Goal: Communication & Community: Share content

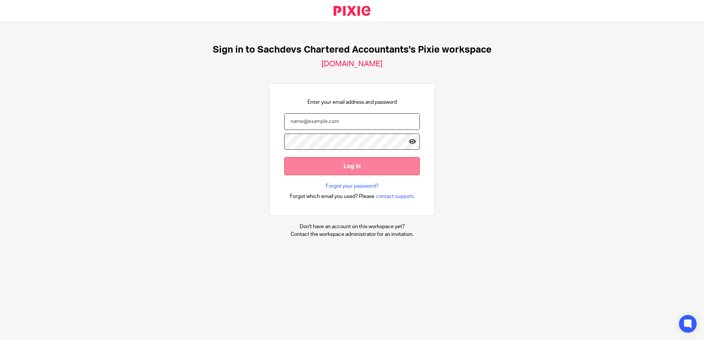
type input "sam@as1group.co.uk"
click at [360, 168] on input "Log in" at bounding box center [352, 166] width 136 height 18
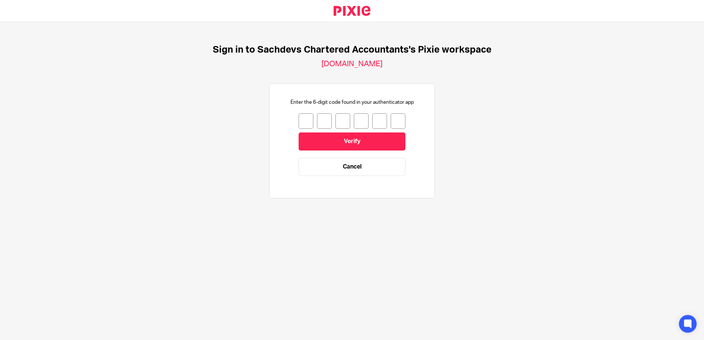
click at [301, 119] on input "number" at bounding box center [306, 120] width 15 height 15
click at [300, 122] on input "number" at bounding box center [306, 120] width 15 height 15
type input "5"
type input "7"
type input "4"
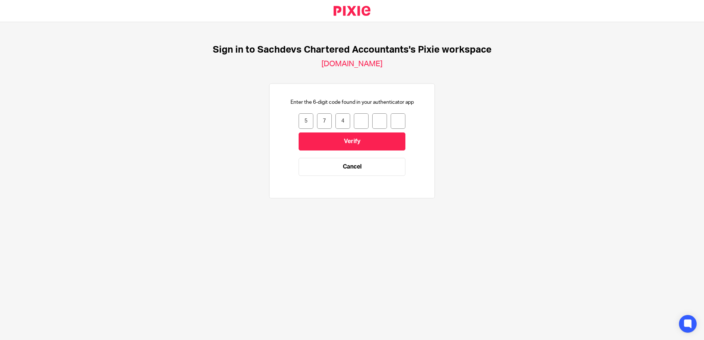
type input "9"
type input "6"
type input "5"
click at [344, 134] on input "Verify" at bounding box center [352, 142] width 107 height 18
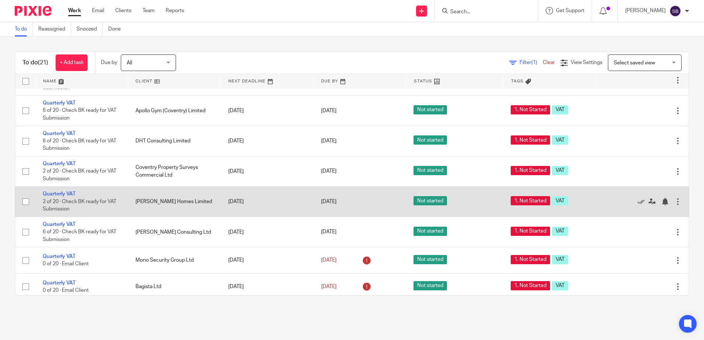
scroll to position [147, 0]
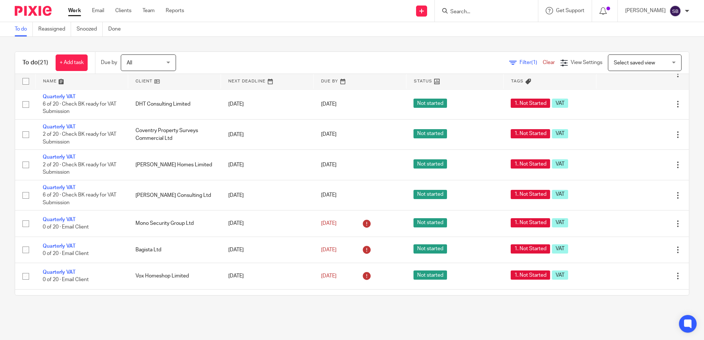
click at [479, 7] on form at bounding box center [489, 10] width 78 height 9
click at [479, 8] on form at bounding box center [489, 10] width 78 height 9
click at [480, 9] on input "Search" at bounding box center [483, 12] width 66 height 7
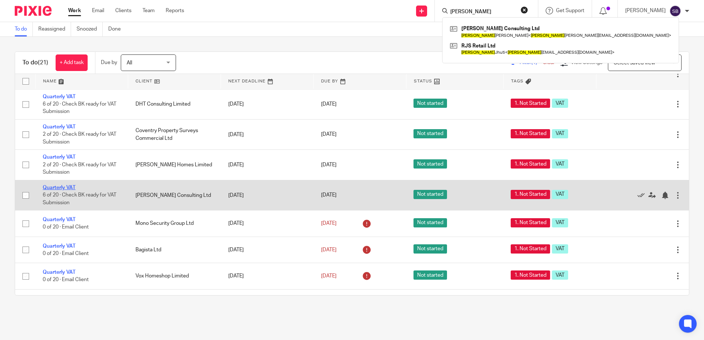
type input "ricky"
click at [67, 190] on link "Quarterly VAT" at bounding box center [59, 187] width 33 height 5
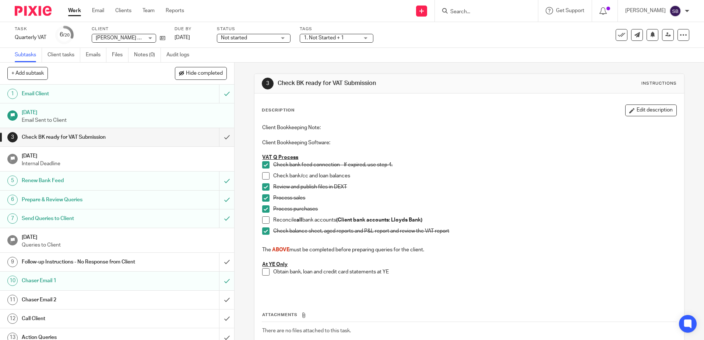
click at [500, 16] on div at bounding box center [486, 11] width 103 height 22
click at [492, 11] on input "Search" at bounding box center [483, 12] width 66 height 7
type input "big pra"
click at [510, 31] on link at bounding box center [510, 31] width 125 height 17
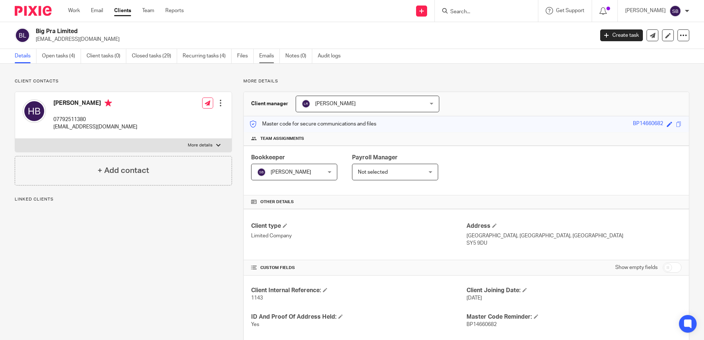
click at [268, 59] on link "Emails" at bounding box center [269, 56] width 21 height 14
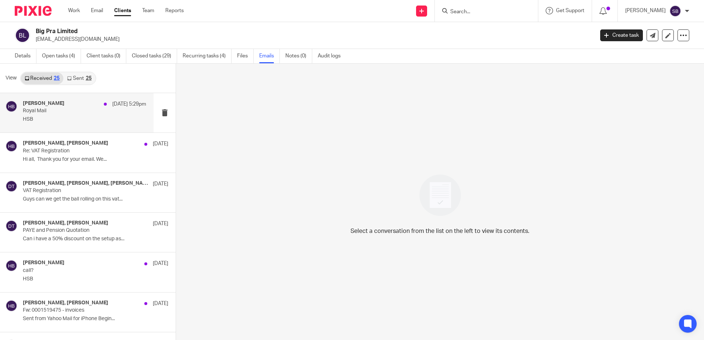
click at [89, 118] on p "HSB" at bounding box center [84, 119] width 123 height 6
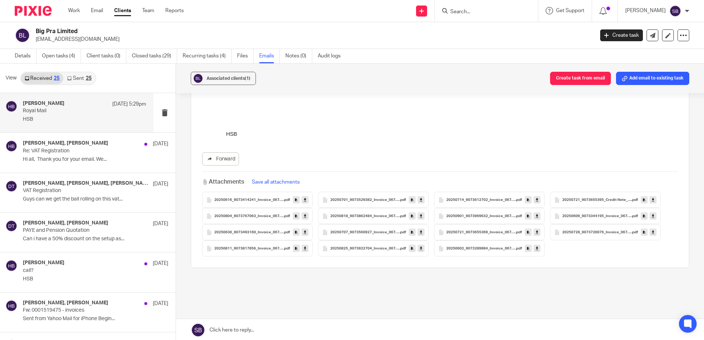
scroll to position [394, 0]
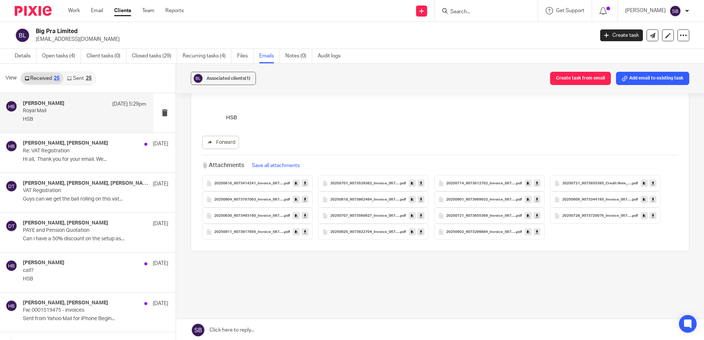
click at [293, 180] on link at bounding box center [296, 183] width 7 height 7
click at [305, 181] on icon at bounding box center [305, 184] width 3 height 6
click at [89, 143] on h4 "Deanna Templeton, harry blugher" at bounding box center [65, 143] width 85 height 6
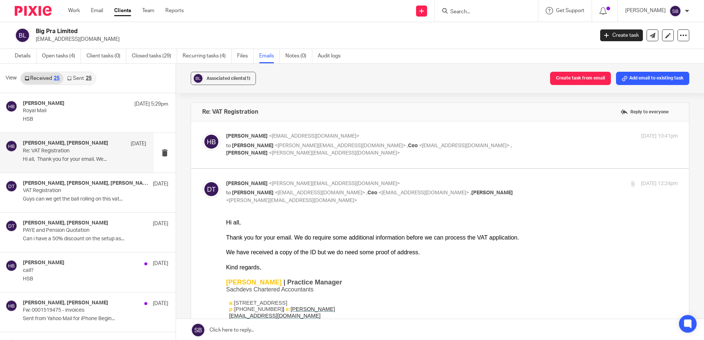
scroll to position [0, 0]
click at [112, 113] on p "Royal Mail" at bounding box center [72, 111] width 99 height 6
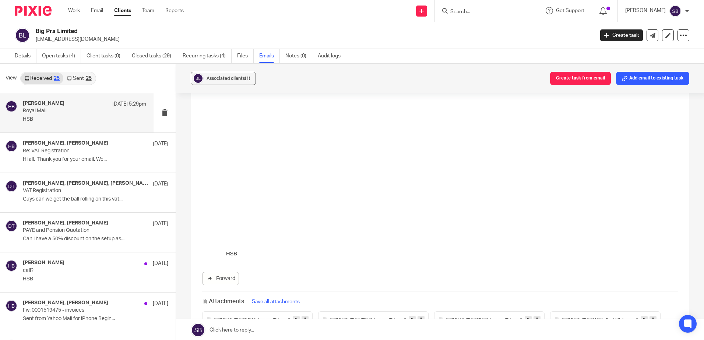
scroll to position [394, 0]
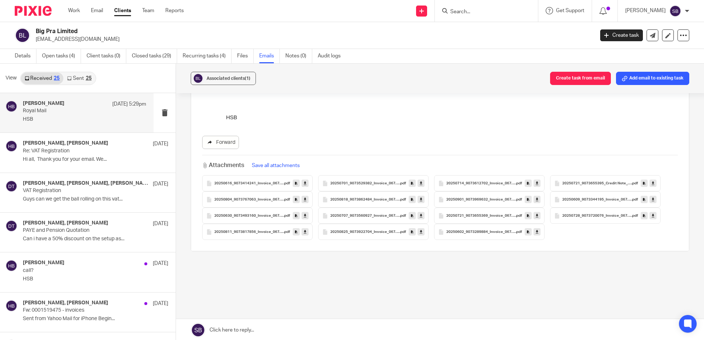
click at [219, 139] on link "Forward" at bounding box center [220, 142] width 37 height 13
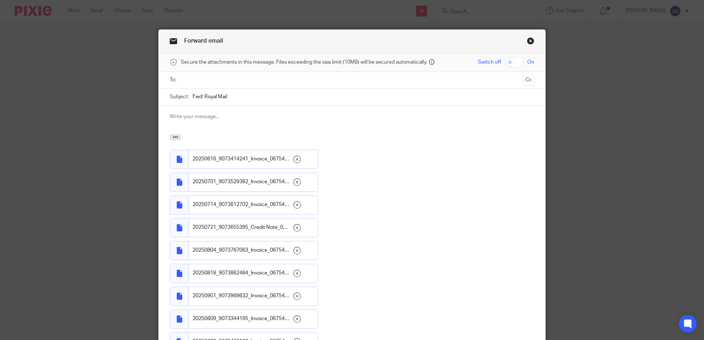
click at [250, 81] on input "text" at bounding box center [351, 80] width 337 height 8
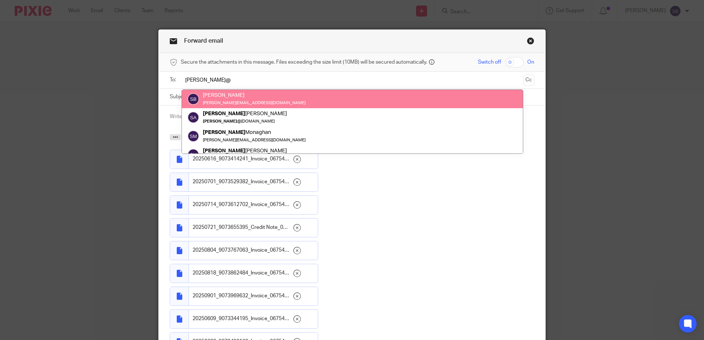
type input "[PERSON_NAME]@"
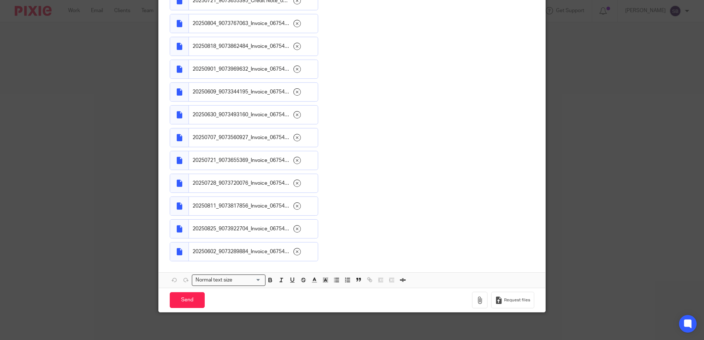
scroll to position [231, 0]
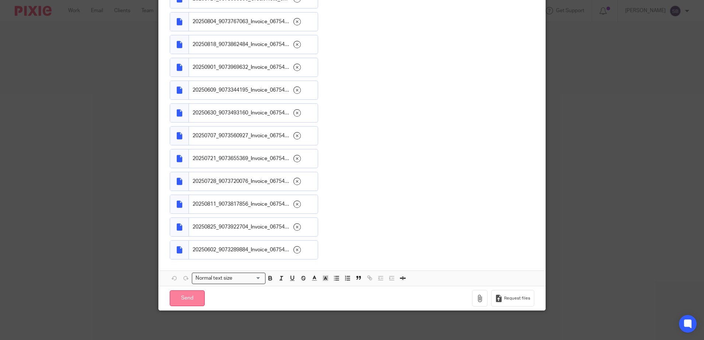
click at [190, 303] on input "Send" at bounding box center [187, 299] width 35 height 16
